Goal: Task Accomplishment & Management: Manage account settings

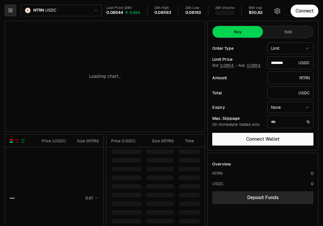
click at [14, 11] on button "button" at bounding box center [11, 11] width 12 height 12
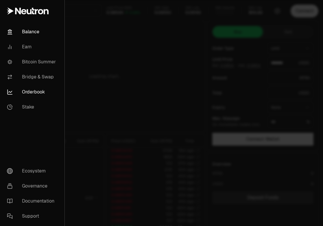
click at [23, 29] on link "Balance" at bounding box center [32, 31] width 60 height 15
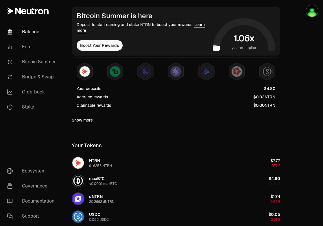
scroll to position [98, 0]
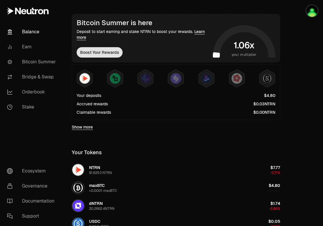
click at [100, 52] on button "Boost Your Rewards" at bounding box center [100, 52] width 46 height 10
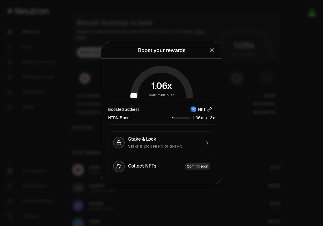
click at [210, 111] on icon "button" at bounding box center [210, 109] width 5 height 5
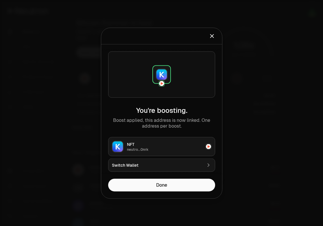
click at [213, 37] on icon "Close" at bounding box center [212, 36] width 6 height 6
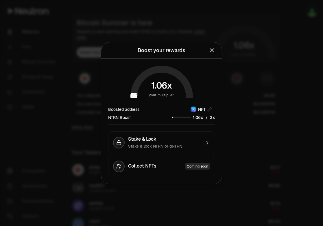
click at [212, 48] on icon "Close" at bounding box center [212, 50] width 6 height 6
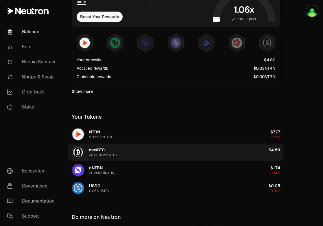
scroll to position [133, 0]
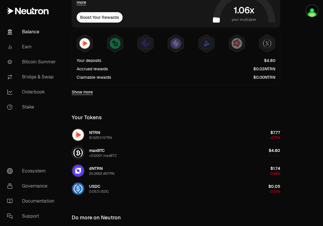
click at [267, 70] on span "NTRN" at bounding box center [270, 69] width 11 height 4
click at [42, 96] on link "Orderbook" at bounding box center [32, 92] width 60 height 15
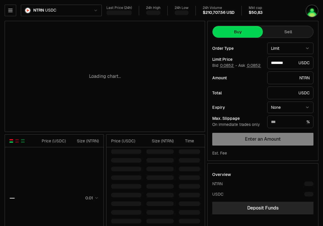
type input "********"
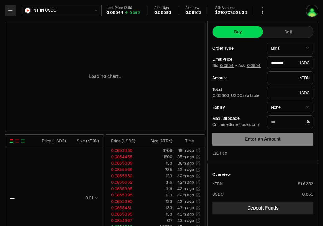
click at [11, 15] on button "button" at bounding box center [11, 11] width 12 height 12
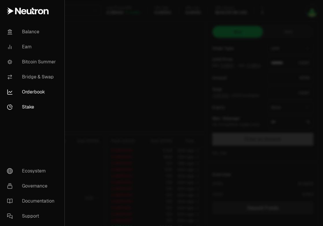
click at [33, 110] on link "Stake" at bounding box center [32, 107] width 60 height 15
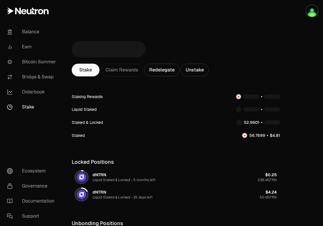
scroll to position [7, 0]
click at [254, 98] on span "0" at bounding box center [254, 96] width 3 height 5
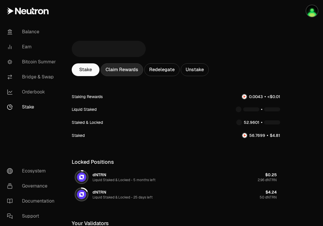
click at [129, 69] on div "Claim Rewards" at bounding box center [122, 69] width 43 height 13
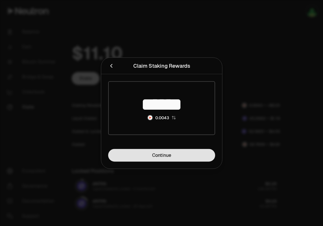
click at [169, 155] on link "Continue" at bounding box center [161, 155] width 107 height 13
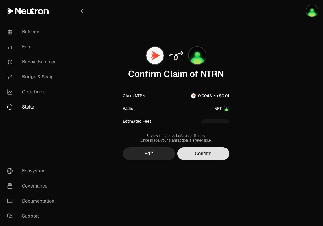
click at [201, 152] on button "Confirm" at bounding box center [203, 153] width 52 height 13
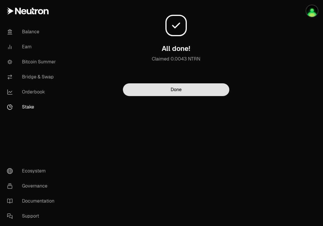
click at [187, 91] on button "Done" at bounding box center [176, 89] width 107 height 13
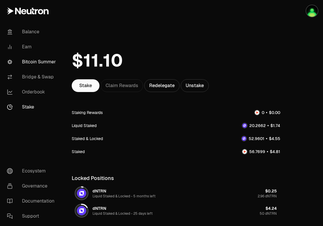
click at [42, 63] on link "Bitcoin Summer" at bounding box center [32, 61] width 60 height 15
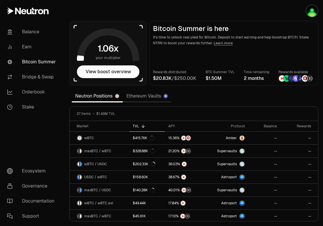
click at [289, 78] on img at bounding box center [291, 78] width 6 height 6
click at [310, 79] on img at bounding box center [310, 78] width 6 height 6
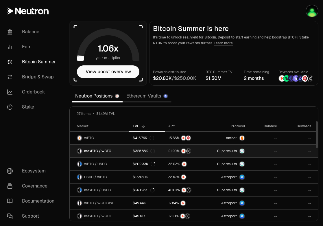
click at [299, 152] on link "--" at bounding box center [300, 151] width 38 height 13
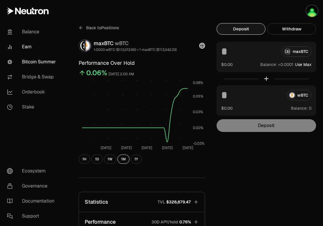
click at [39, 58] on link "Bitcoin Summer" at bounding box center [32, 61] width 60 height 15
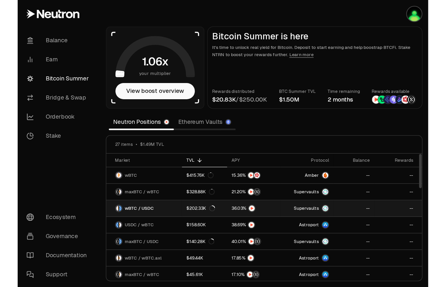
scroll to position [10, 0]
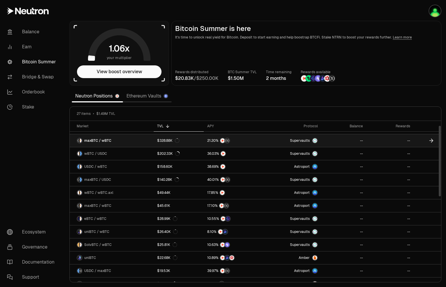
click at [323, 141] on icon at bounding box center [432, 140] width 2 height 3
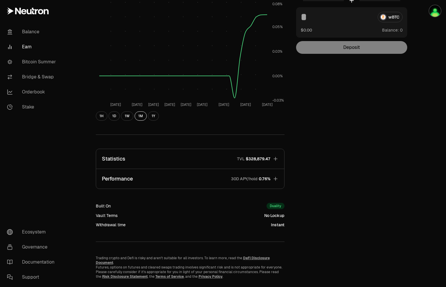
scroll to position [86, 0]
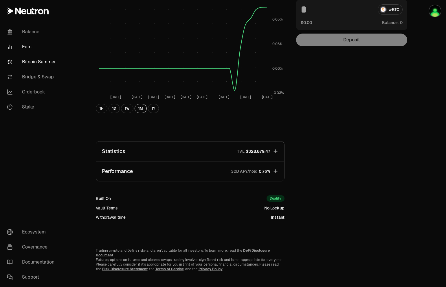
click at [43, 58] on link "Bitcoin Summer" at bounding box center [32, 61] width 60 height 15
click at [43, 63] on link "Bitcoin Summer" at bounding box center [32, 61] width 60 height 15
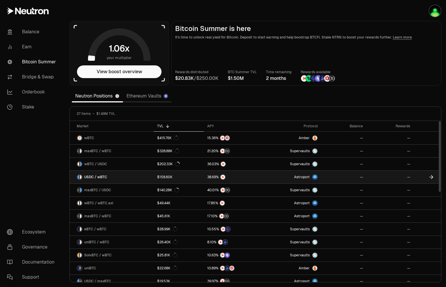
click at [323, 178] on icon at bounding box center [431, 177] width 6 height 6
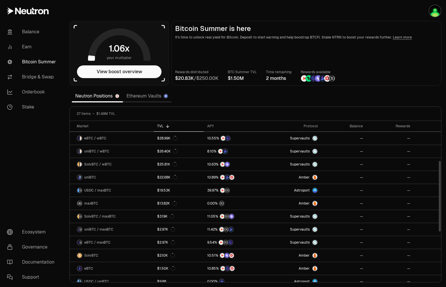
scroll to position [102, 0]
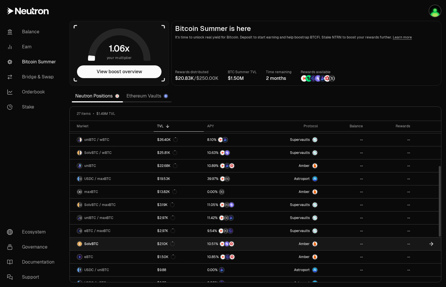
click at [323, 226] on link at bounding box center [427, 244] width 27 height 13
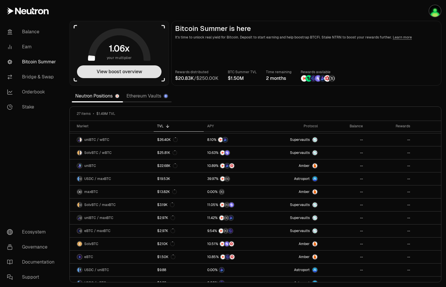
click at [128, 69] on button "View boost overview" at bounding box center [119, 71] width 85 height 13
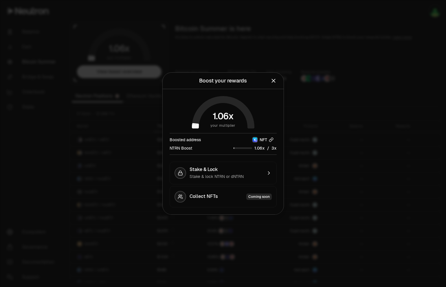
click at [272, 140] on icon "button" at bounding box center [272, 139] width 2 height 3
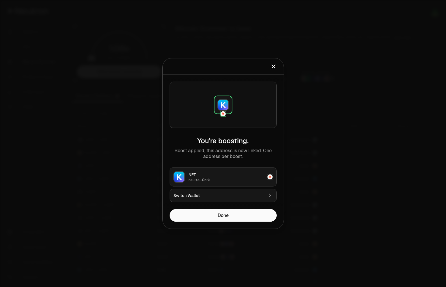
click at [251, 199] on button "Switch Wallet" at bounding box center [223, 195] width 107 height 13
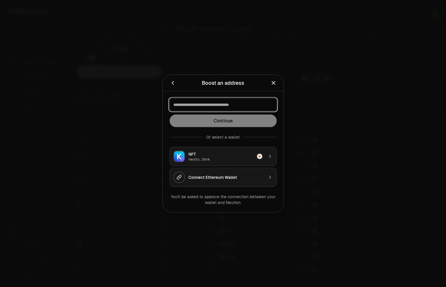
click at [246, 103] on input at bounding box center [223, 105] width 100 height 6
click at [276, 83] on icon "Close" at bounding box center [273, 83] width 6 height 6
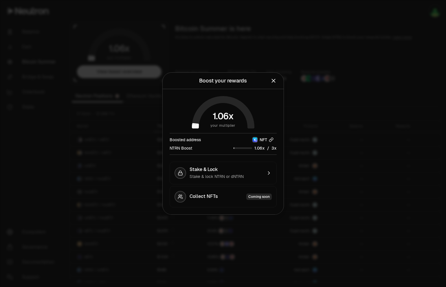
click at [273, 141] on icon "button" at bounding box center [271, 139] width 5 height 5
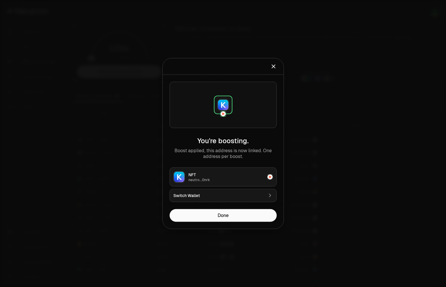
click at [253, 200] on button "Switch Wallet" at bounding box center [223, 195] width 107 height 13
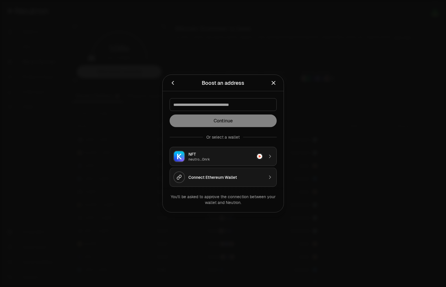
click at [254, 178] on div "Connect Ethereum Wallet" at bounding box center [225, 178] width 75 height 6
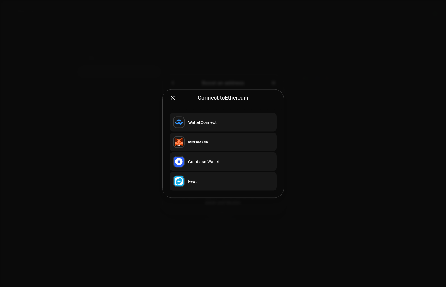
click at [209, 181] on div "Keplr" at bounding box center [230, 182] width 85 height 6
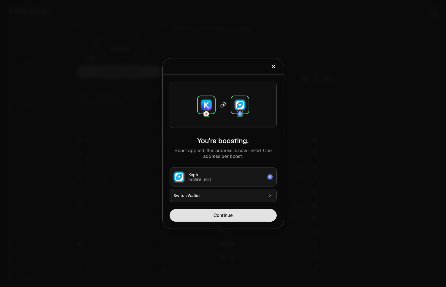
click at [229, 214] on button "Continue" at bounding box center [223, 215] width 107 height 13
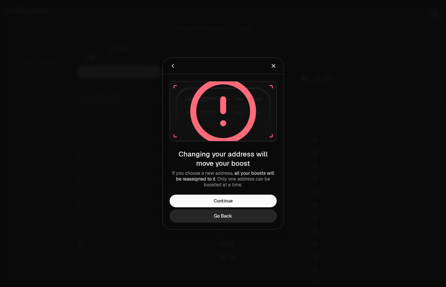
click at [236, 214] on button "Go Back" at bounding box center [223, 216] width 107 height 13
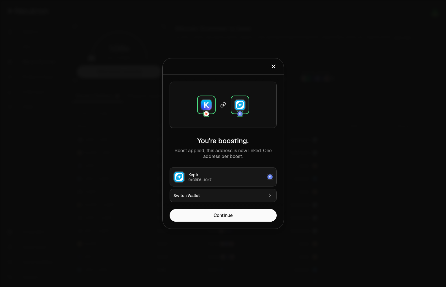
click at [274, 67] on icon "Close" at bounding box center [273, 66] width 6 height 6
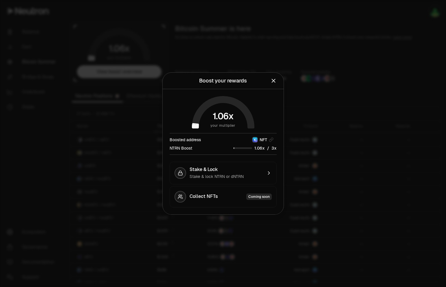
click at [273, 82] on icon "Close" at bounding box center [273, 81] width 6 height 6
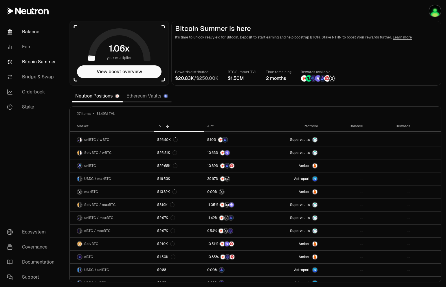
click at [30, 27] on link "Balance" at bounding box center [32, 31] width 60 height 15
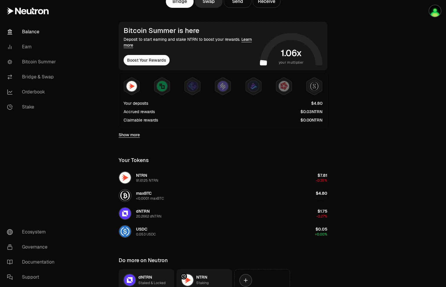
scroll to position [142, 0]
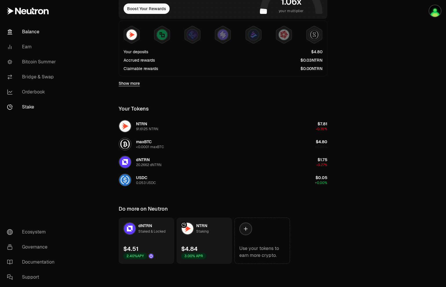
click at [42, 107] on link "Stake" at bounding box center [32, 107] width 60 height 15
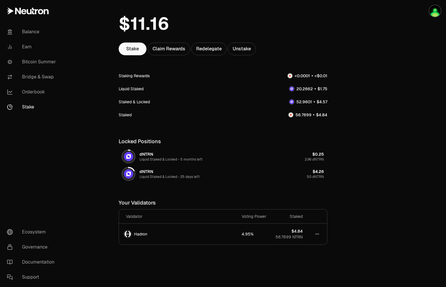
scroll to position [37, 0]
click at [171, 47] on div "Claim Rewards" at bounding box center [169, 48] width 43 height 13
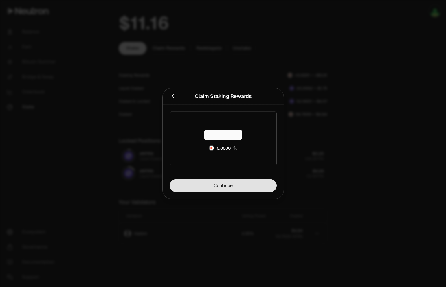
click at [207, 183] on link "Continue" at bounding box center [223, 185] width 107 height 13
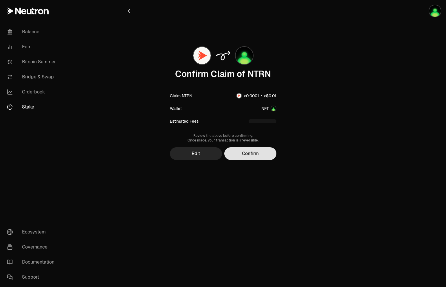
click at [267, 156] on button "Confirm" at bounding box center [250, 153] width 52 height 13
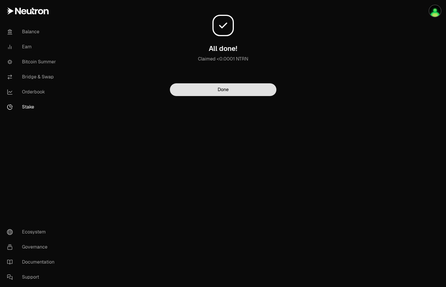
click at [223, 89] on button "Done" at bounding box center [223, 89] width 107 height 13
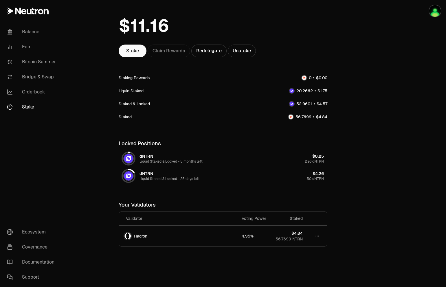
scroll to position [41, 0]
